Goal: Task Accomplishment & Management: Manage account settings

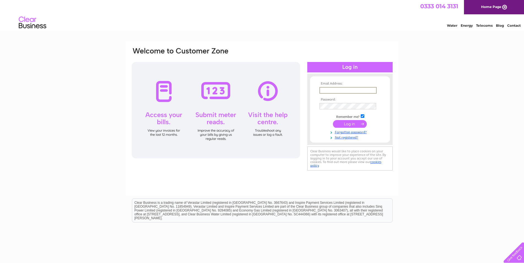
click at [335, 91] on input "text" at bounding box center [347, 90] width 57 height 7
type input "[EMAIL_ADDRESS][DOMAIN_NAME]"
click at [333, 120] on input "submit" at bounding box center [350, 124] width 34 height 8
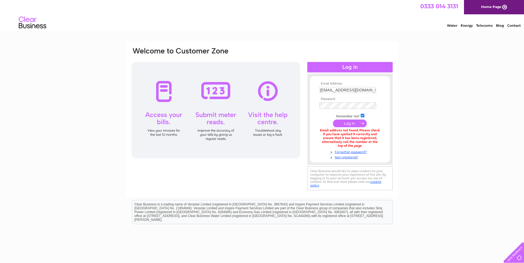
click at [372, 92] on input "[EMAIL_ADDRESS][DOMAIN_NAME]" at bounding box center [347, 90] width 57 height 6
click at [351, 126] on input "submit" at bounding box center [350, 124] width 34 height 8
drag, startPoint x: 374, startPoint y: 89, endPoint x: 241, endPoint y: 81, distance: 132.7
click at [319, 87] on input "[EMAIL_ADDRESS][DOMAIN_NAME]" at bounding box center [347, 90] width 57 height 7
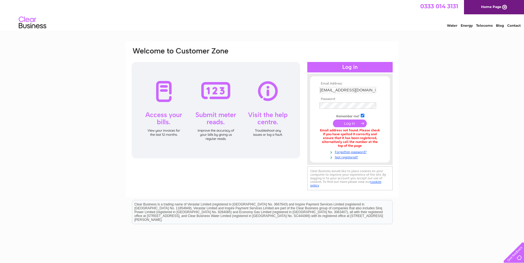
drag, startPoint x: 428, startPoint y: 91, endPoint x: 307, endPoint y: 64, distance: 123.9
click at [429, 91] on div "Email Address: accounts@silverlinemotorcompany.co.uk Password:" at bounding box center [262, 166] width 524 height 250
